Goal: Transaction & Acquisition: Purchase product/service

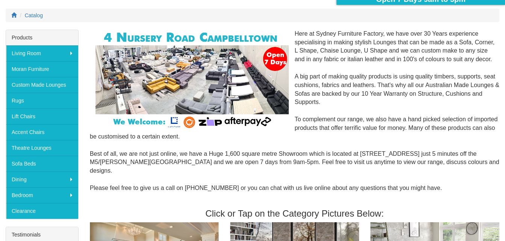
scroll to position [113, 0]
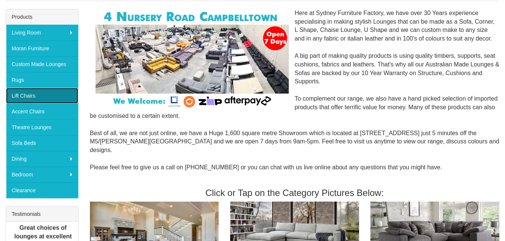
click at [27, 95] on link "Lift Chairs" at bounding box center [42, 96] width 72 height 16
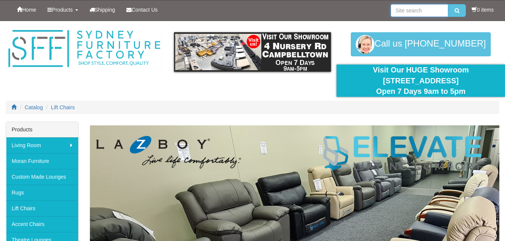
click at [394, 10] on input "search" at bounding box center [419, 10] width 58 height 13
type input "Lift chair Cloud"
click at [448, 4] on button "submit" at bounding box center [457, 10] width 18 height 13
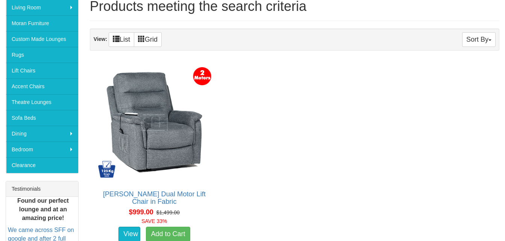
scroll to position [150, 0]
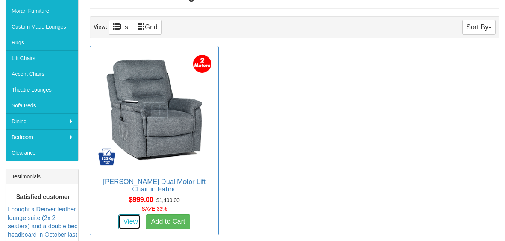
click at [131, 215] on link "View" at bounding box center [129, 222] width 22 height 15
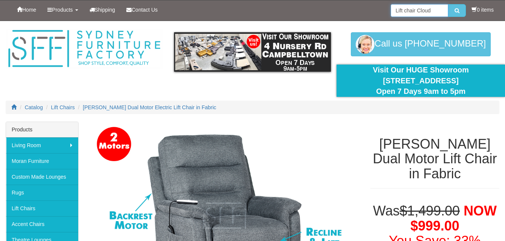
drag, startPoint x: 393, startPoint y: 10, endPoint x: 433, endPoint y: 8, distance: 40.7
click at [433, 8] on input "Lift chair Cloud" at bounding box center [419, 10] width 58 height 13
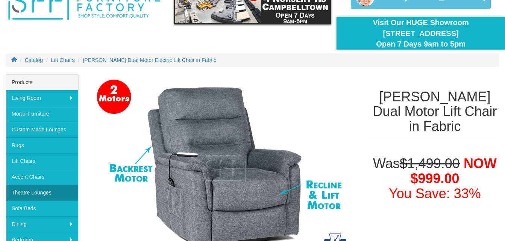
scroll to position [75, 0]
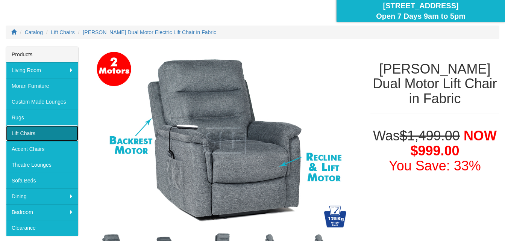
click at [28, 132] on link "Lift Chairs" at bounding box center [42, 134] width 72 height 16
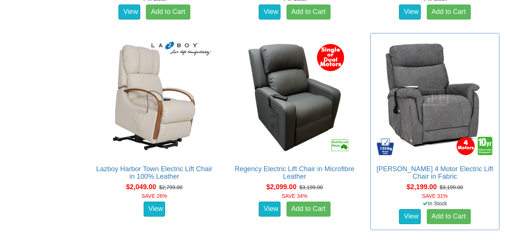
scroll to position [1090, 0]
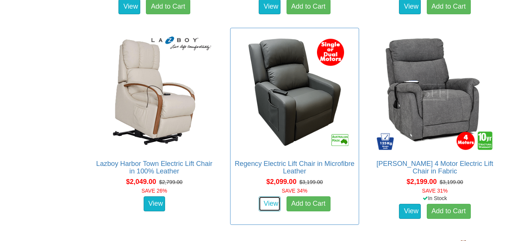
click at [269, 203] on link "View" at bounding box center [270, 204] width 22 height 15
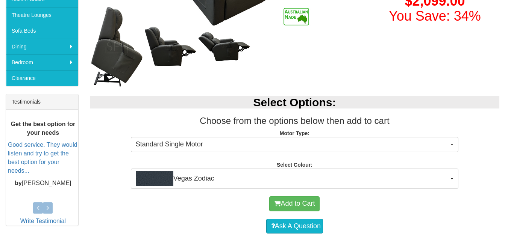
scroll to position [225, 0]
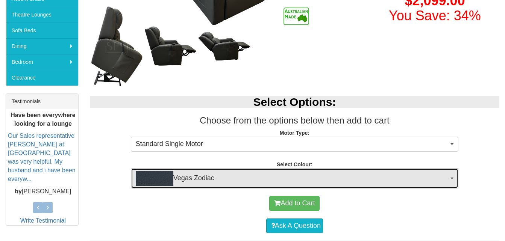
click at [451, 178] on span "button" at bounding box center [451, 179] width 3 height 2
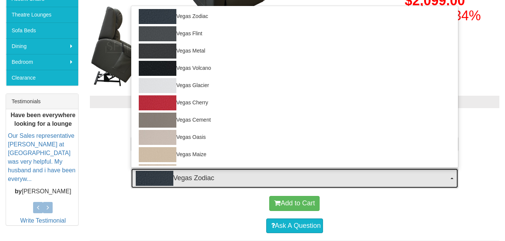
click at [450, 178] on span "button" at bounding box center [451, 179] width 3 height 2
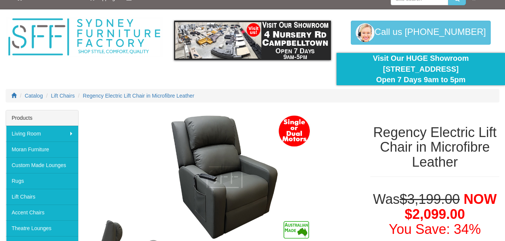
scroll to position [0, 0]
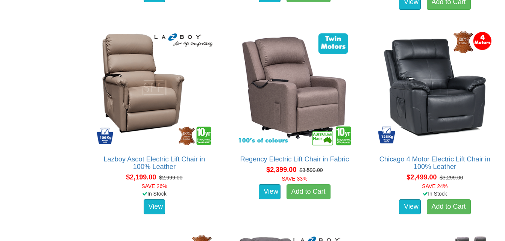
scroll to position [1312, 0]
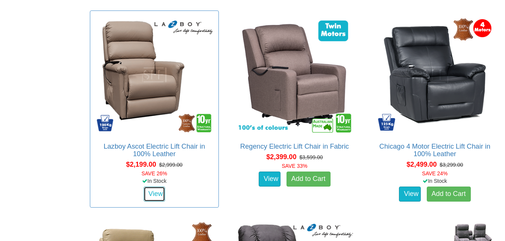
click at [155, 195] on link "View" at bounding box center [155, 194] width 22 height 15
